Goal: Communication & Community: Answer question/provide support

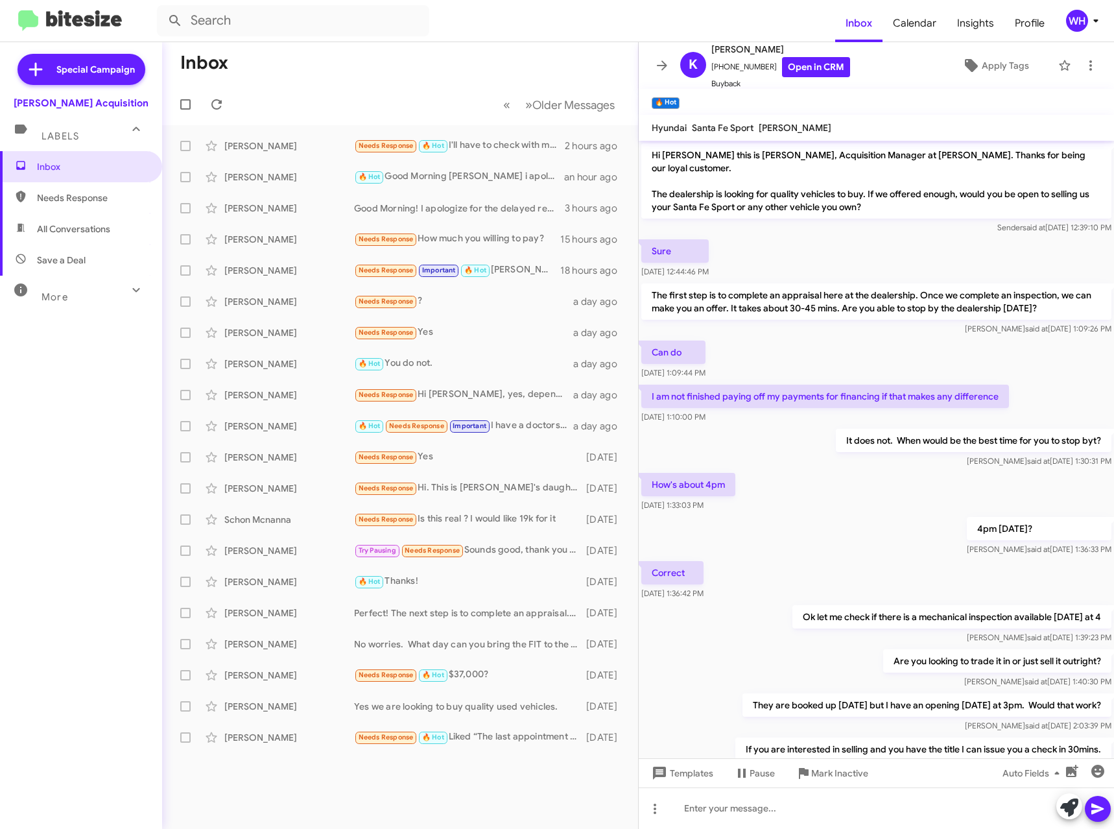
scroll to position [394, 0]
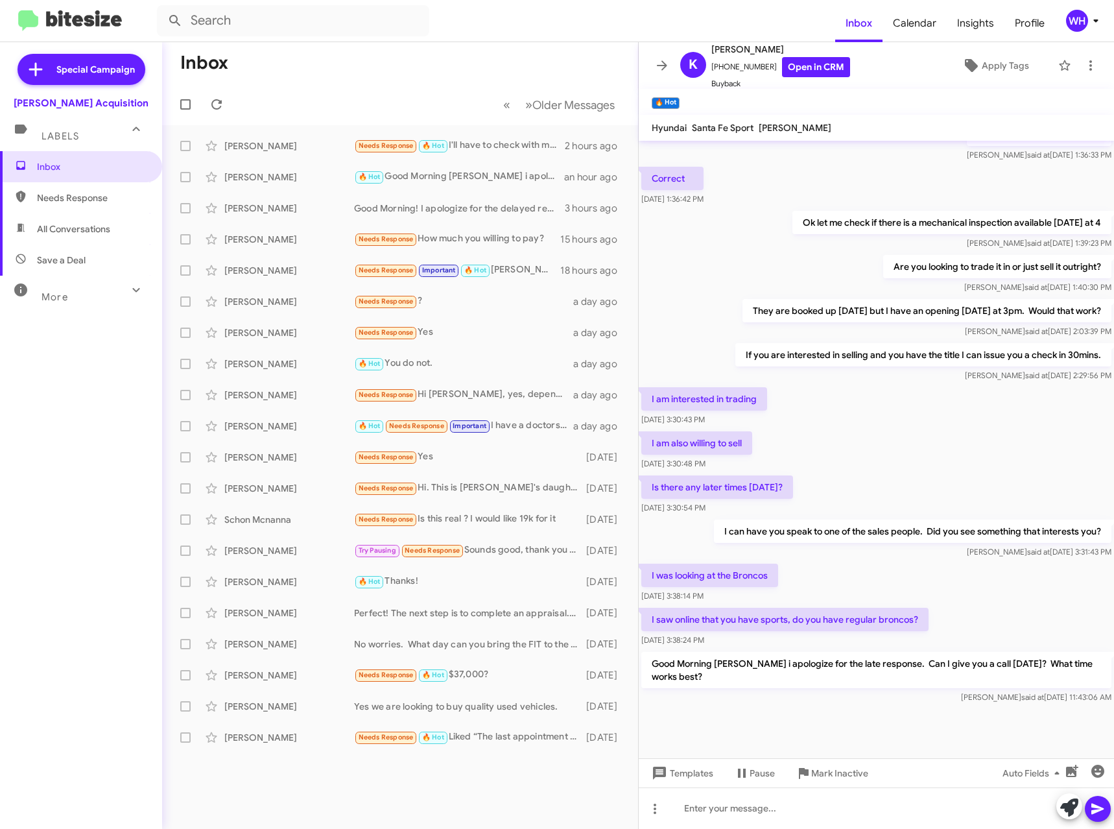
click at [1077, 23] on div "WH" at bounding box center [1077, 21] width 22 height 22
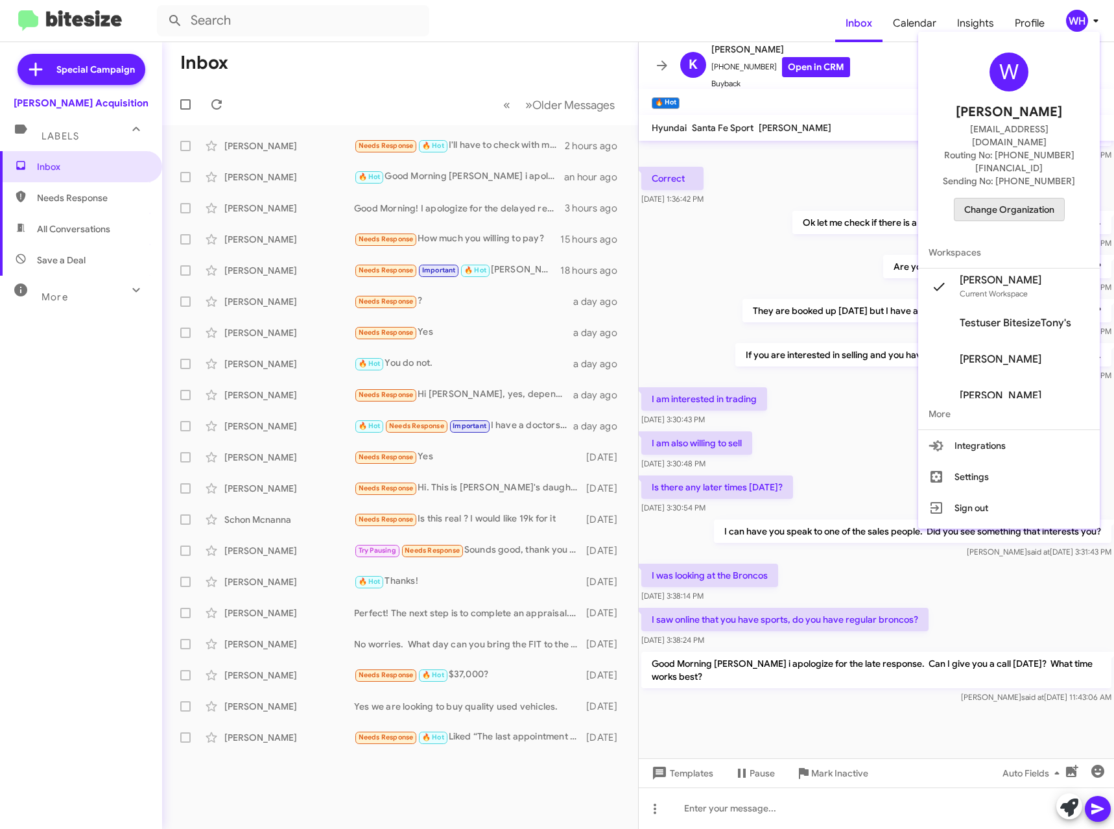
click at [1012, 198] on span "Change Organization" at bounding box center [1009, 209] width 90 height 22
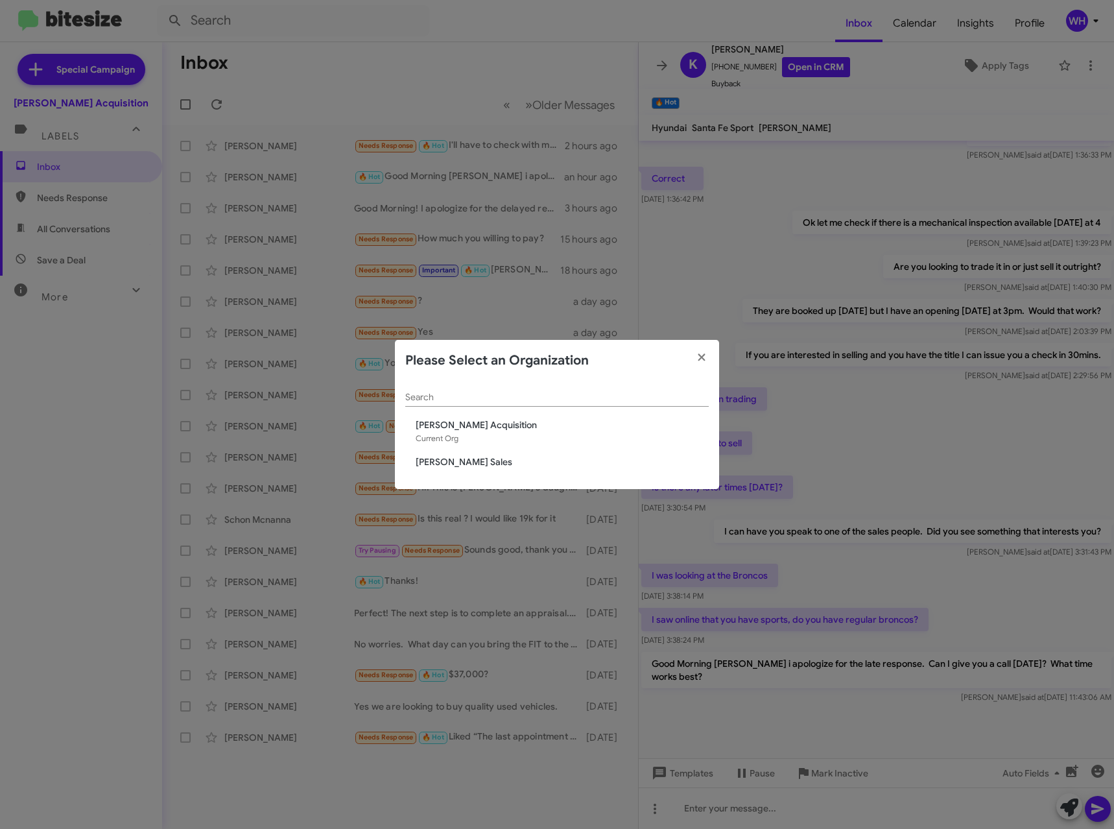
click at [475, 431] on span "[PERSON_NAME] Acquisition" at bounding box center [562, 424] width 293 height 13
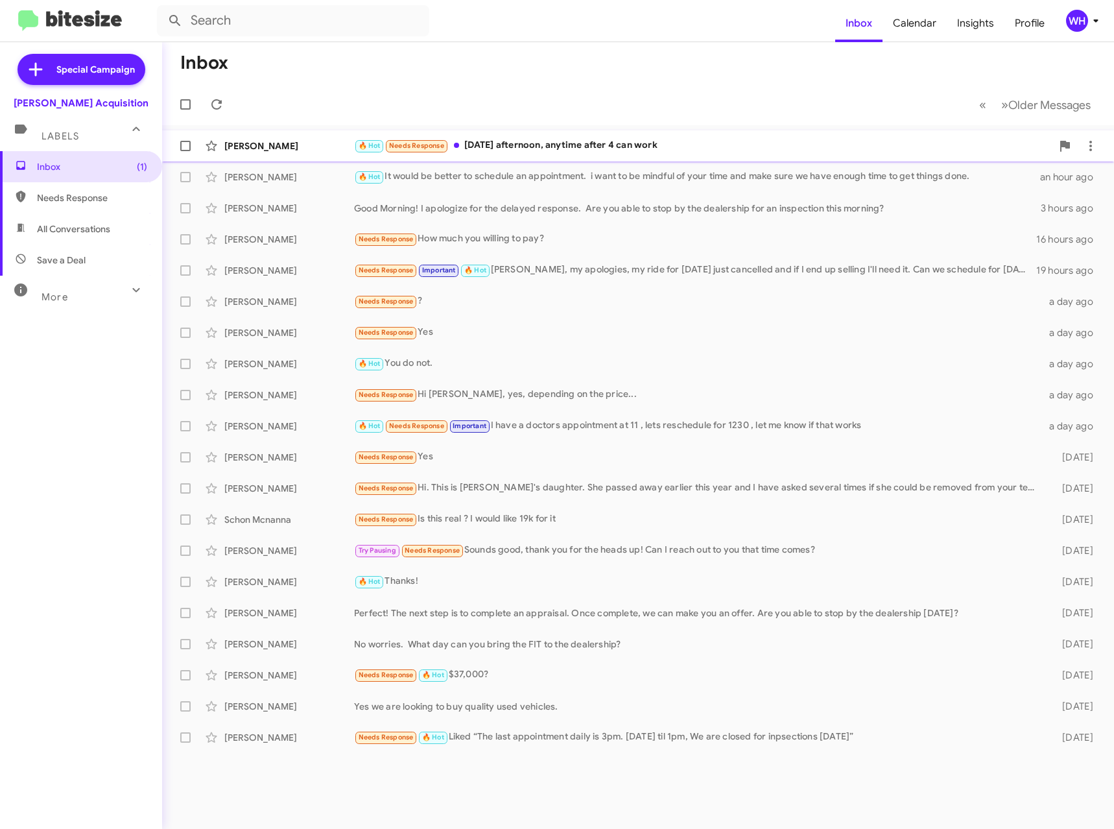
click at [259, 142] on div "[PERSON_NAME]" at bounding box center [289, 145] width 130 height 13
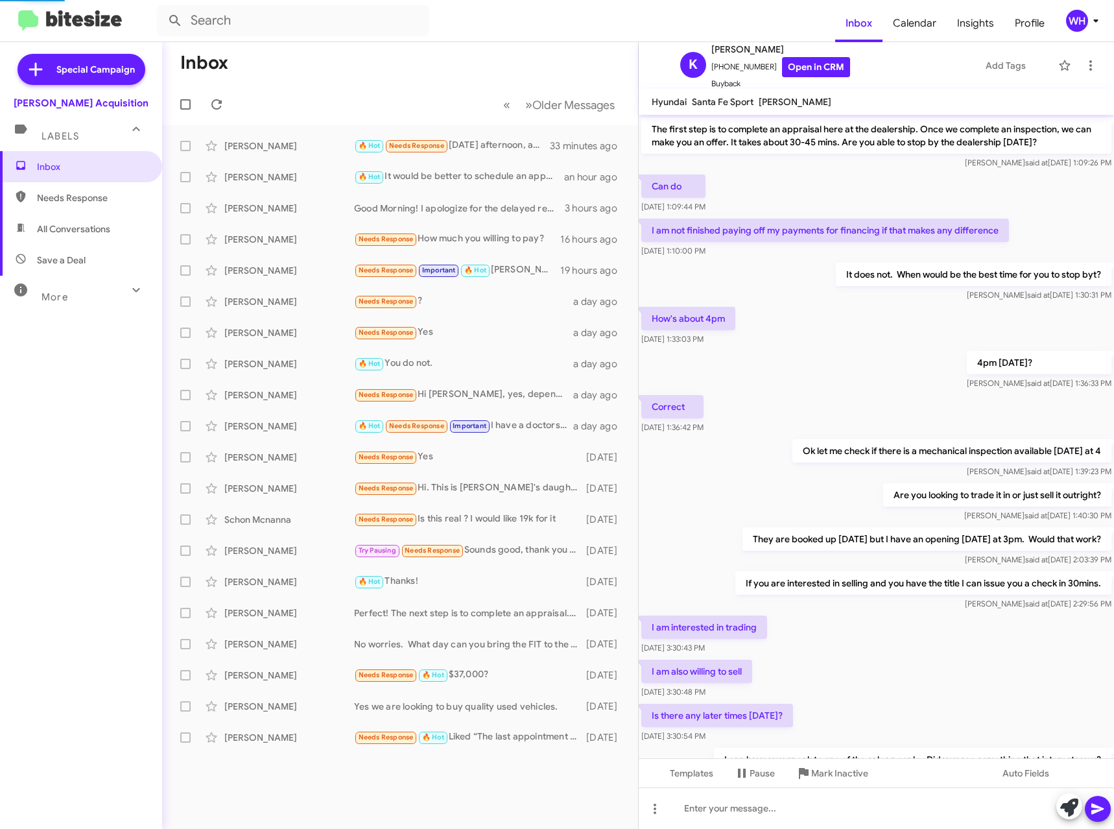
scroll to position [329, 0]
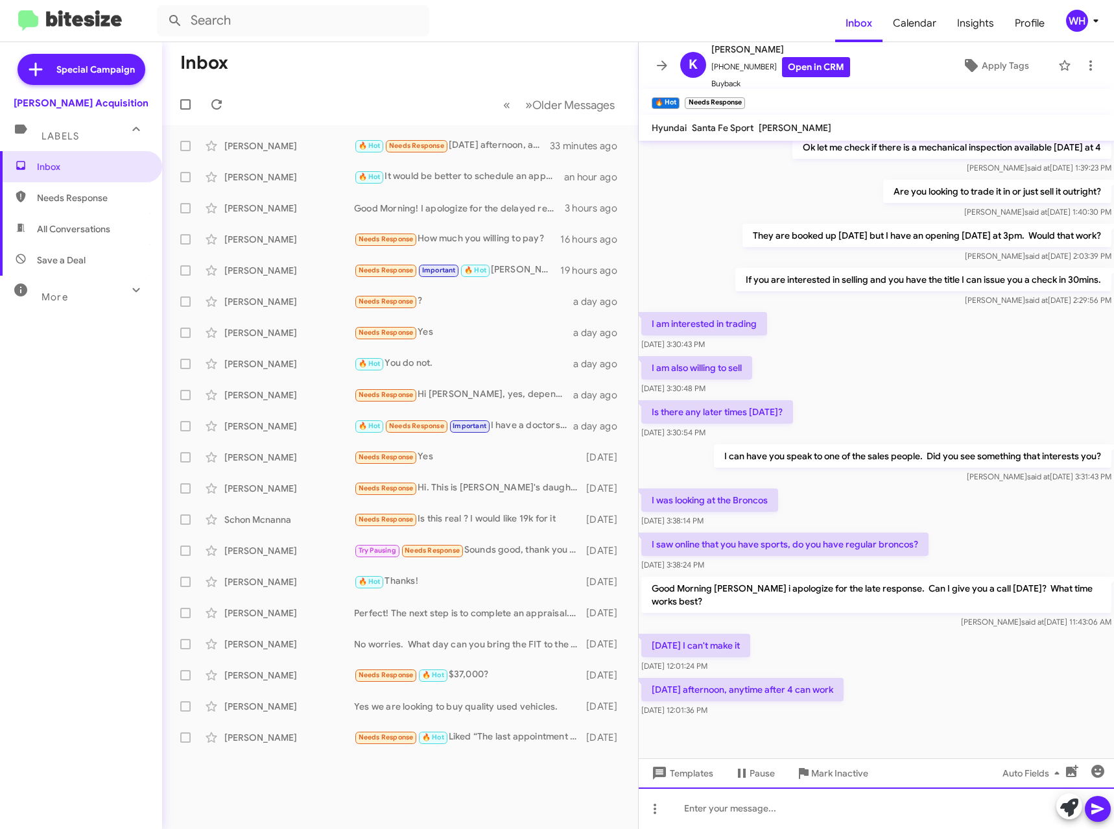
click at [793, 813] on div at bounding box center [876, 808] width 475 height 42
click at [1095, 809] on icon at bounding box center [1098, 809] width 16 height 16
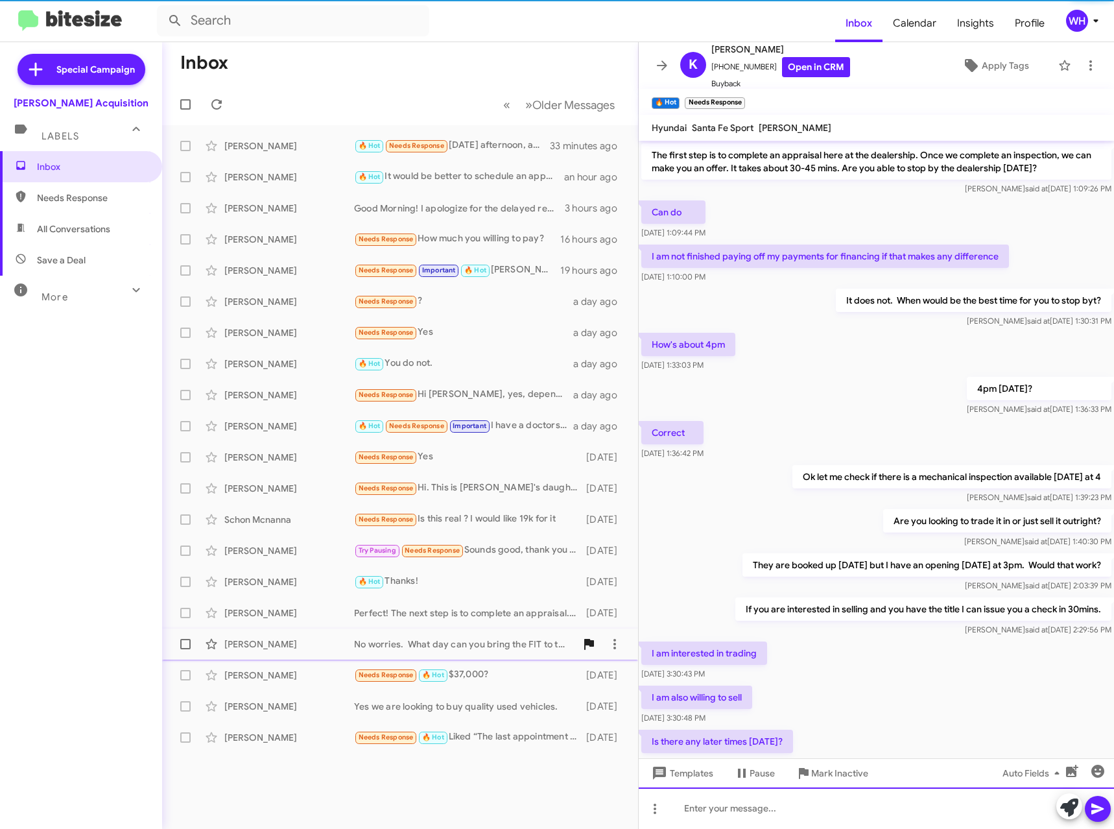
scroll to position [65, 0]
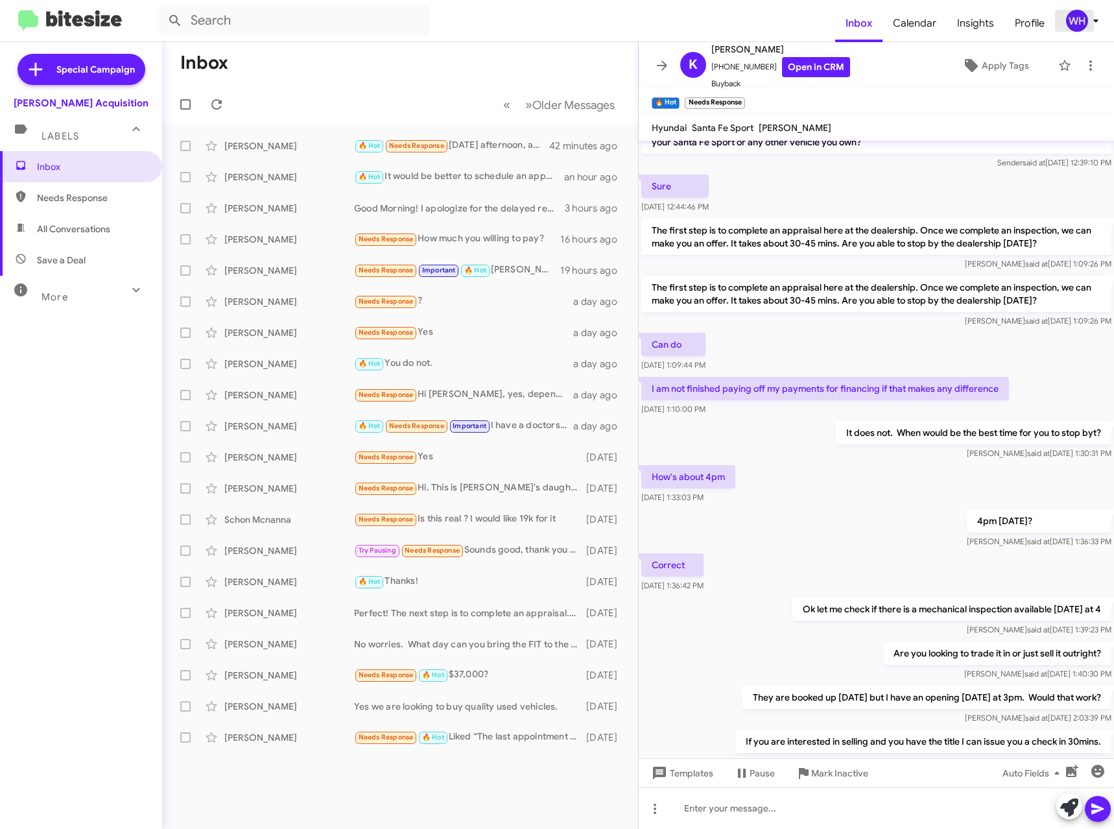
click at [1076, 24] on div "WH" at bounding box center [1077, 21] width 22 height 22
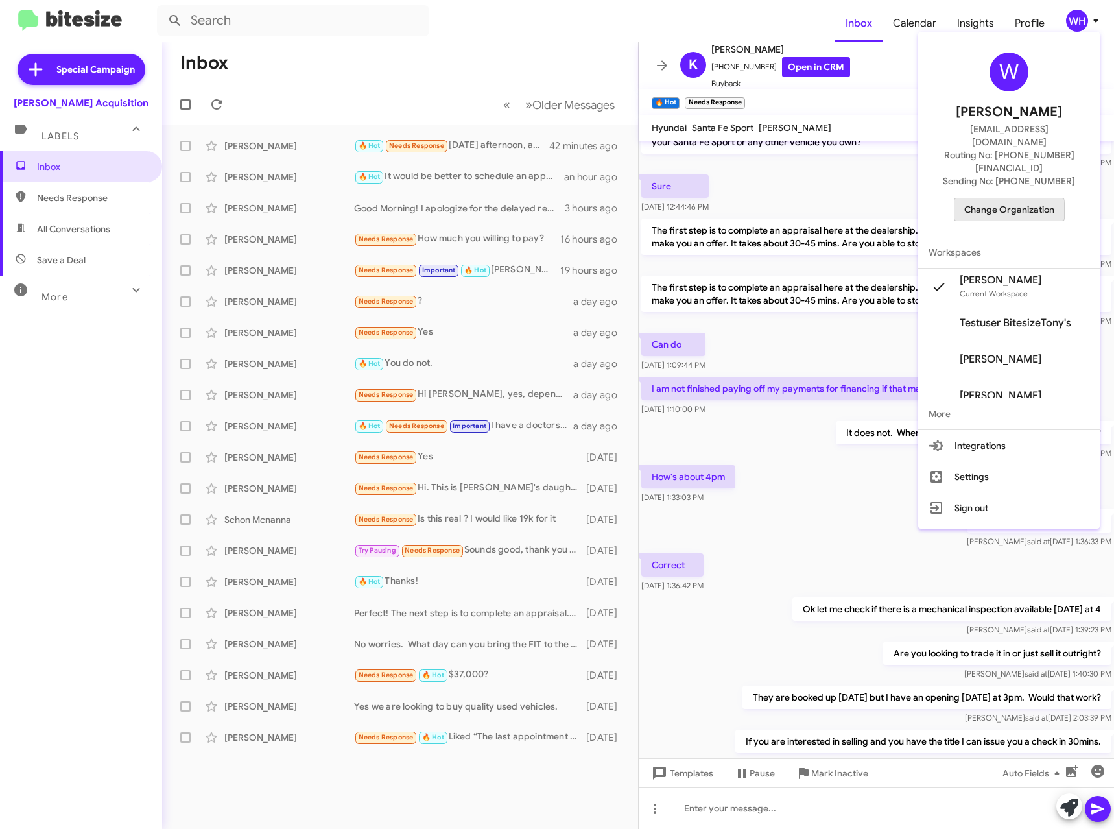
click at [1007, 198] on span "Change Organization" at bounding box center [1009, 209] width 90 height 22
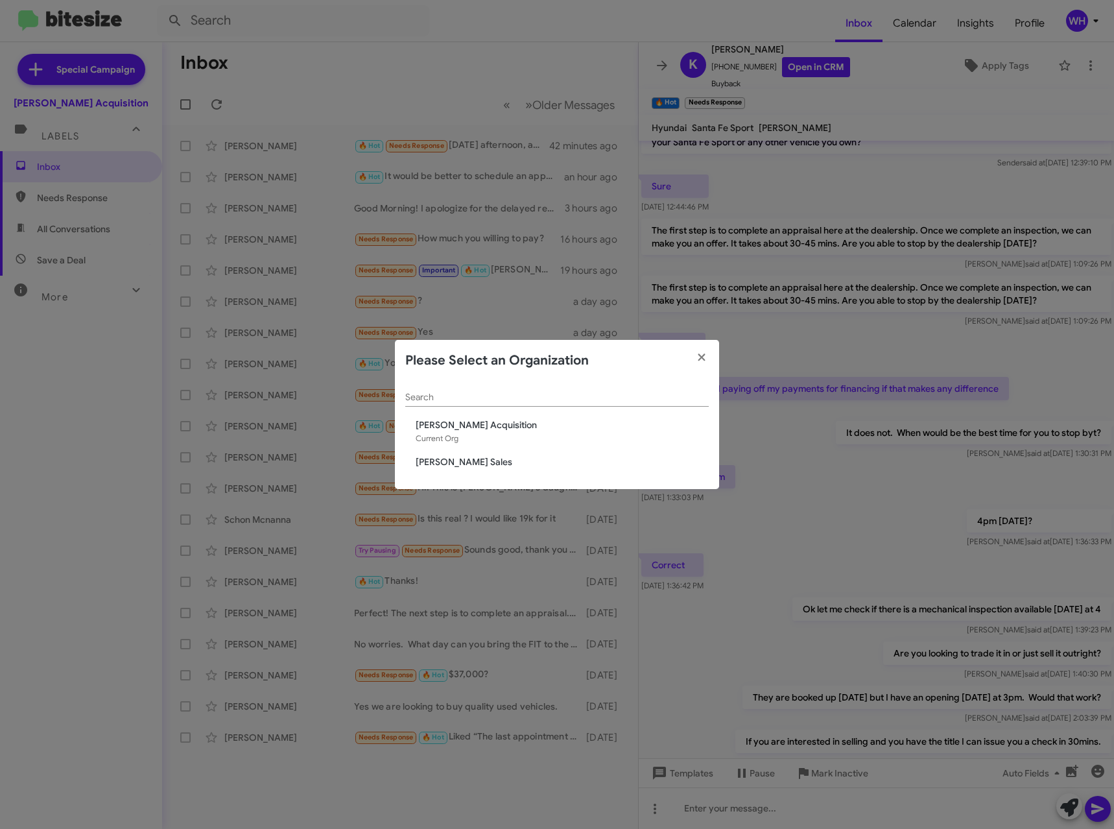
click at [445, 434] on span "Current Org" at bounding box center [437, 438] width 43 height 10
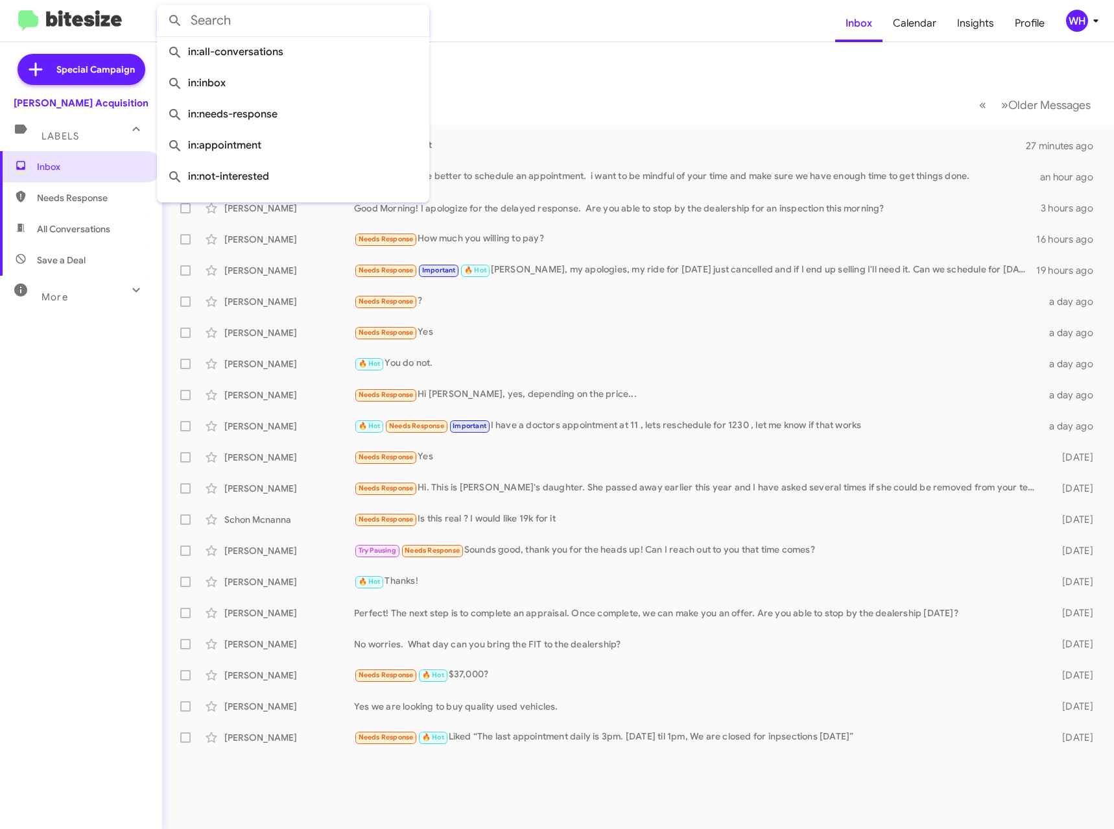
click at [248, 13] on input "text" at bounding box center [293, 20] width 272 height 31
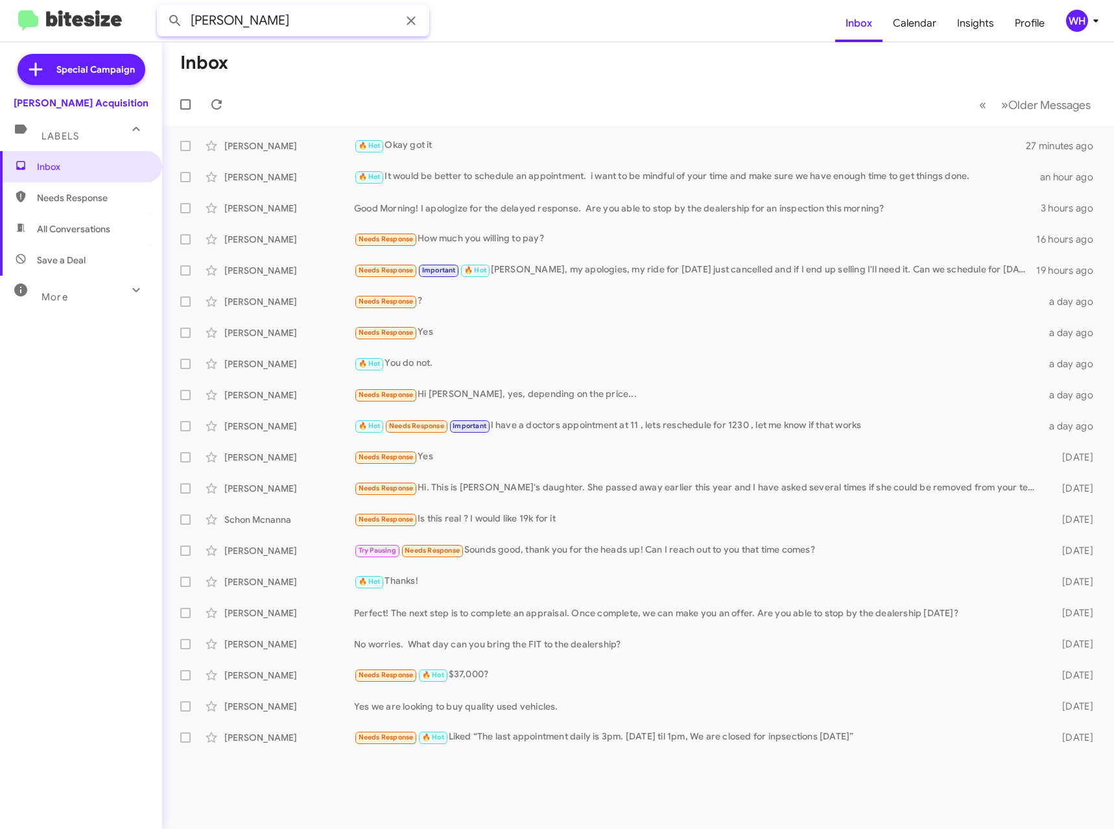
click at [162, 8] on button at bounding box center [175, 21] width 26 height 26
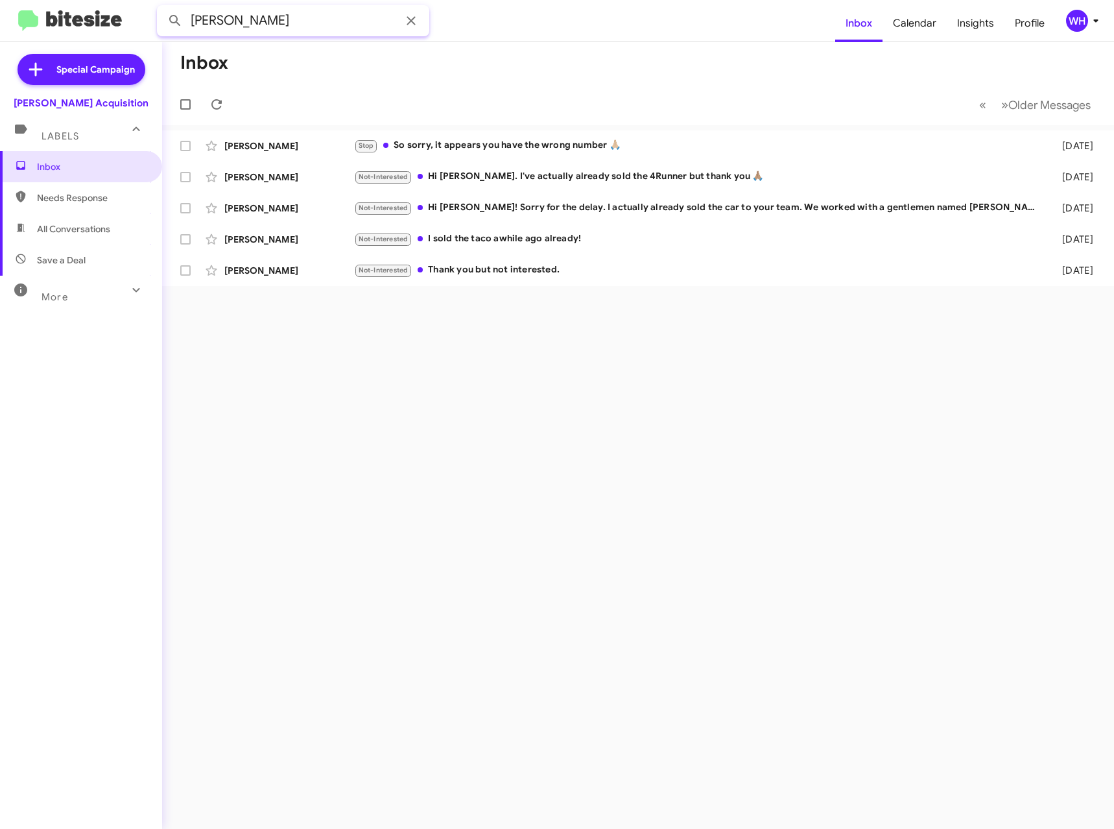
click at [267, 26] on input "AARON" at bounding box center [293, 20] width 272 height 31
click at [162, 8] on button at bounding box center [175, 21] width 26 height 26
drag, startPoint x: 394, startPoint y: 24, endPoint x: 207, endPoint y: 29, distance: 186.8
click at [207, 29] on input "AARON HUFFMAN" at bounding box center [293, 20] width 272 height 31
type input "A"
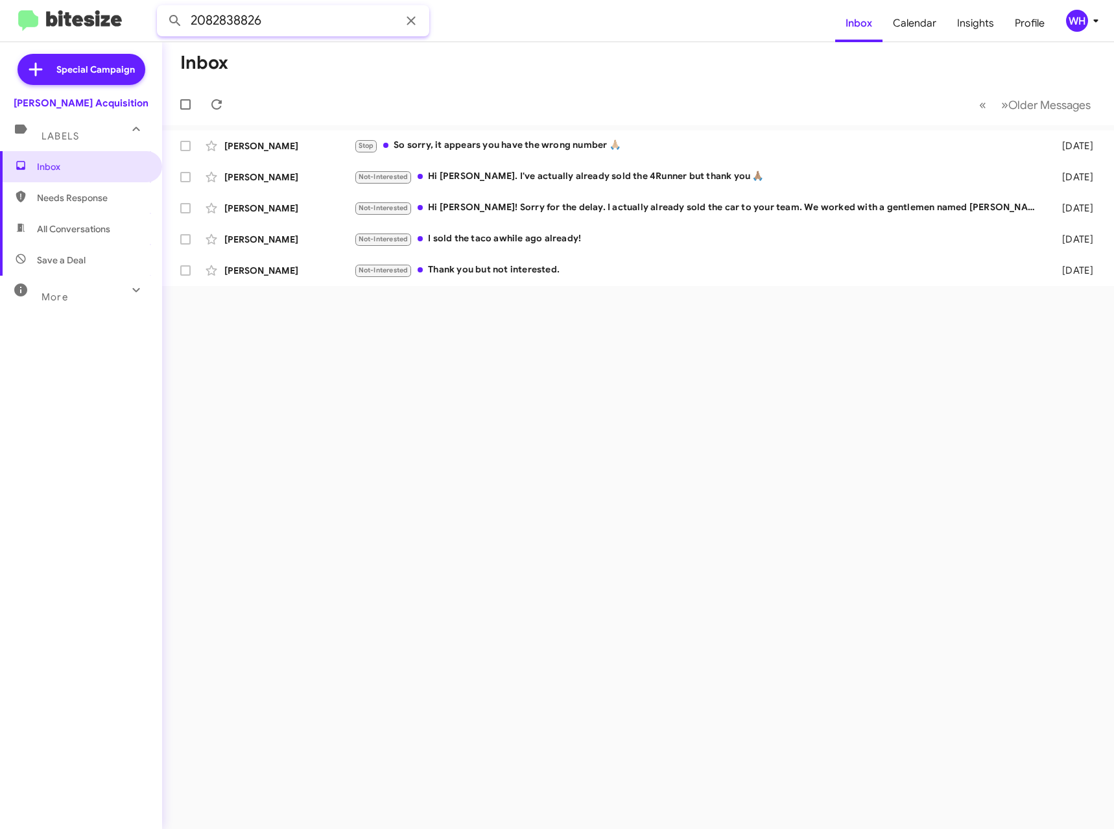
type input "2082838826"
click at [162, 8] on button at bounding box center [175, 21] width 26 height 26
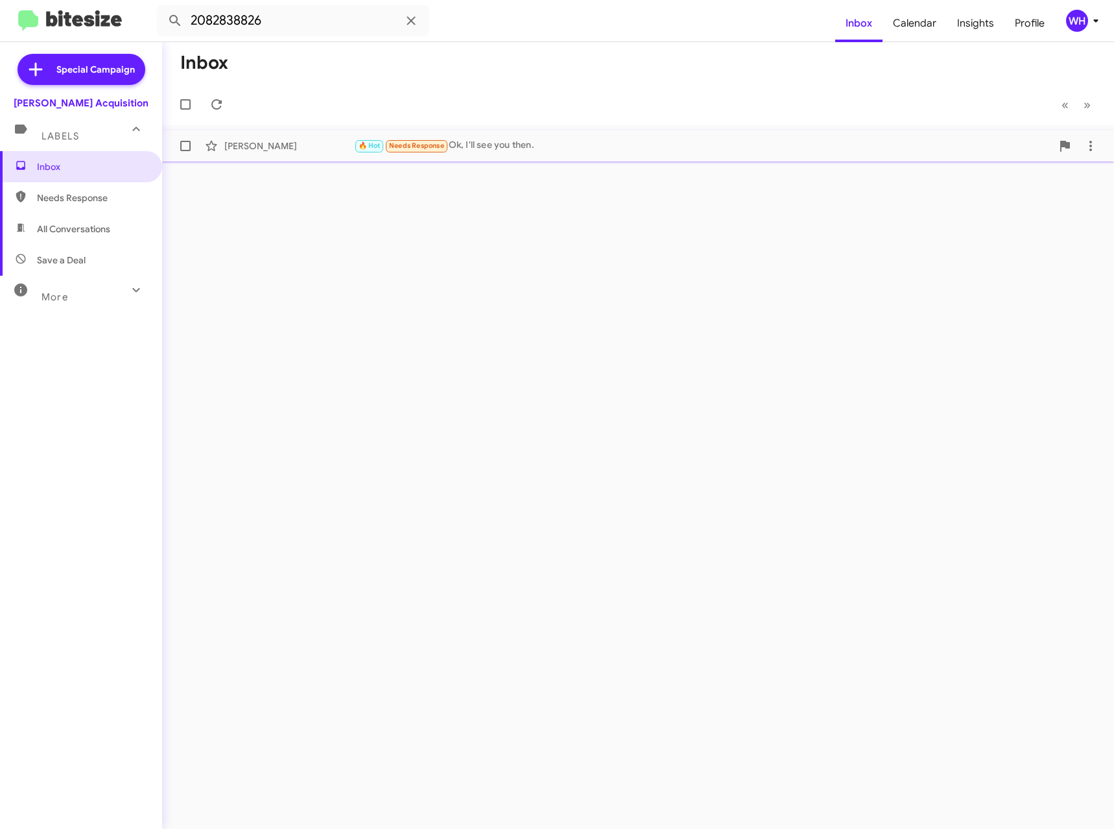
click at [271, 141] on div "Aaron Huffman" at bounding box center [289, 145] width 130 height 13
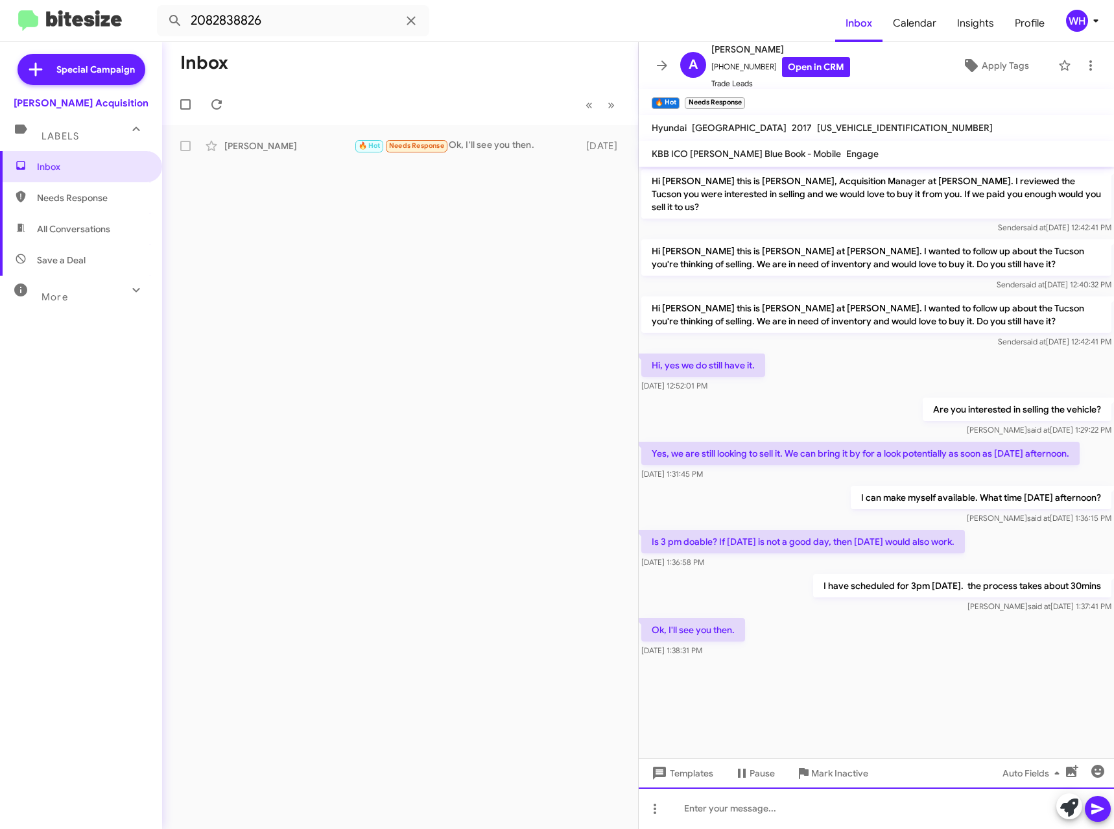
click at [737, 797] on div at bounding box center [876, 808] width 475 height 42
